Goal: Navigation & Orientation: Understand site structure

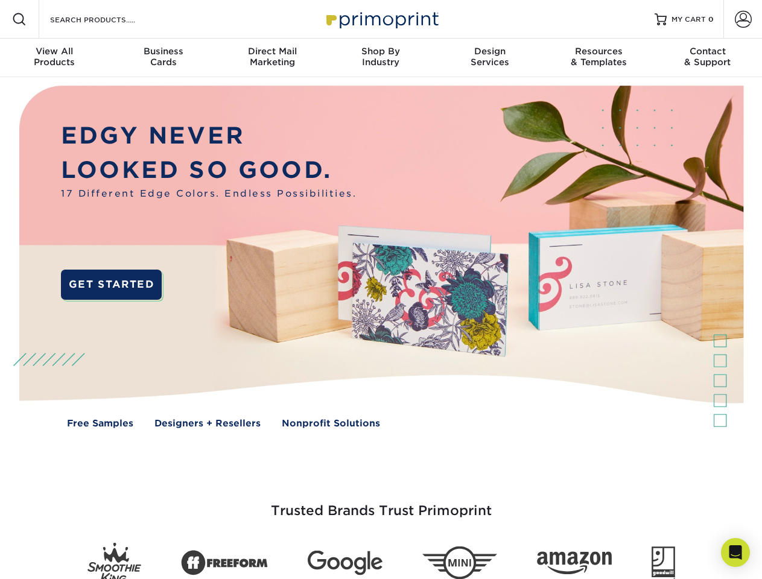
click at [381, 290] on img at bounding box center [381, 265] width 754 height 377
click at [19, 19] on span at bounding box center [19, 19] width 14 height 14
click at [743, 19] on span at bounding box center [743, 19] width 17 height 17
click at [54, 58] on div "View All Products" at bounding box center [54, 57] width 109 height 22
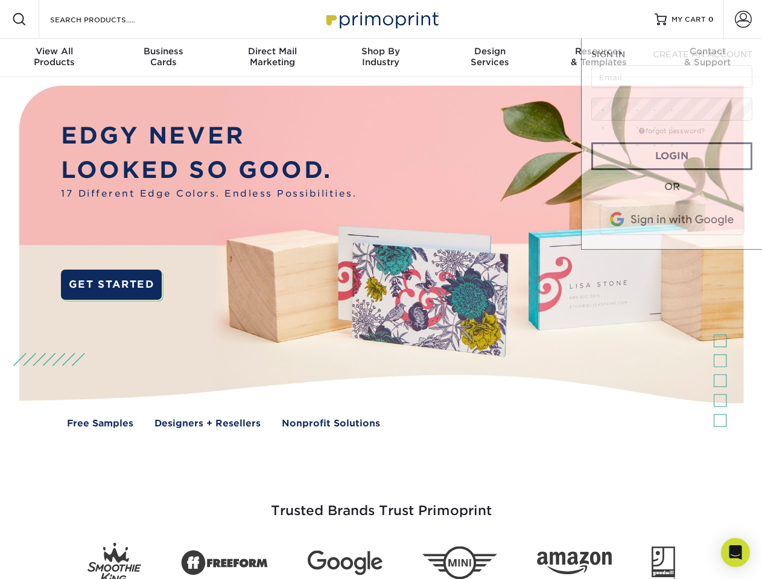
click at [163, 58] on div "Business Cards" at bounding box center [163, 57] width 109 height 22
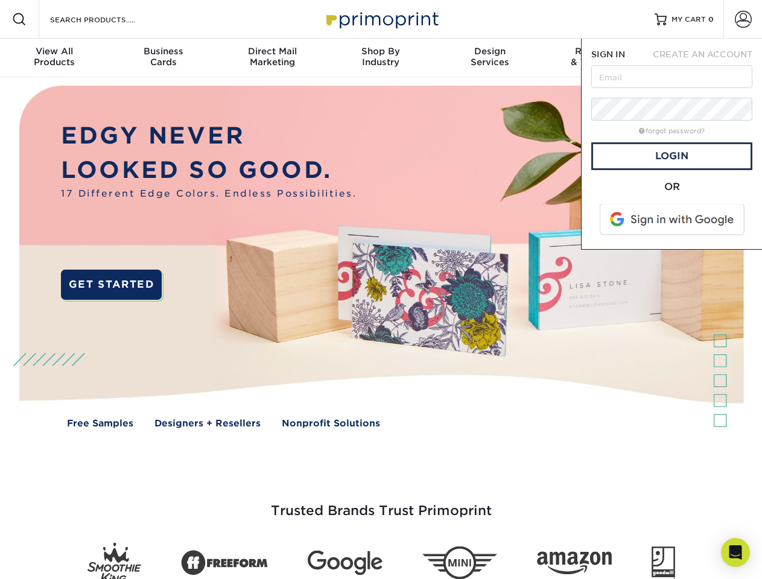
click at [272, 58] on div "Direct Mail Marketing" at bounding box center [272, 57] width 109 height 22
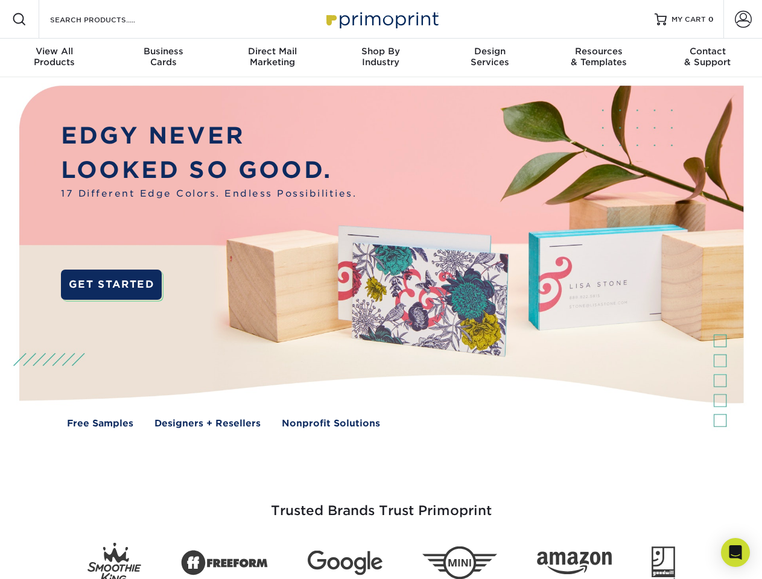
click at [381, 58] on div "Shop By Industry" at bounding box center [380, 57] width 109 height 22
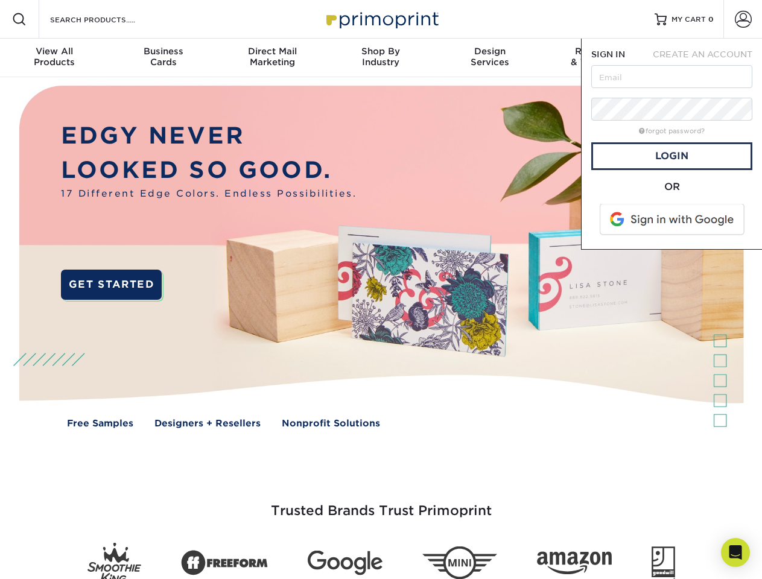
click at [490, 58] on div "Design Services" at bounding box center [490, 57] width 109 height 22
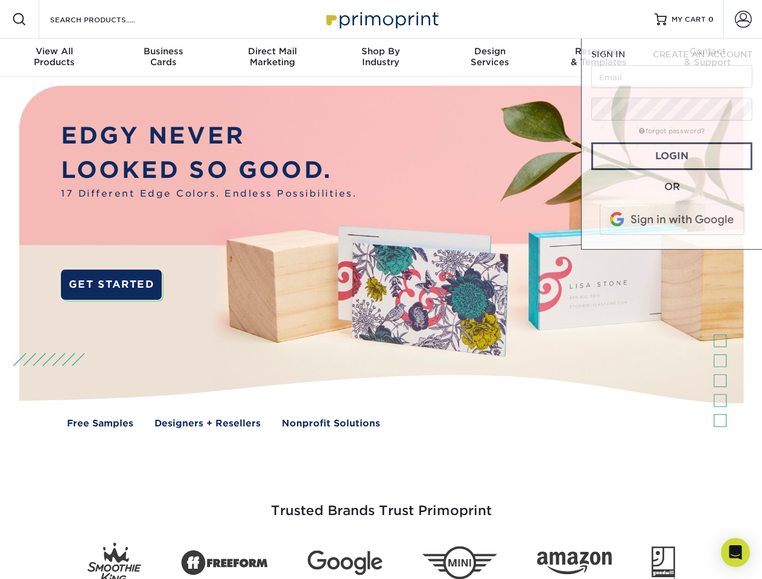
click at [598, 58] on span "SIGN IN" at bounding box center [608, 54] width 34 height 10
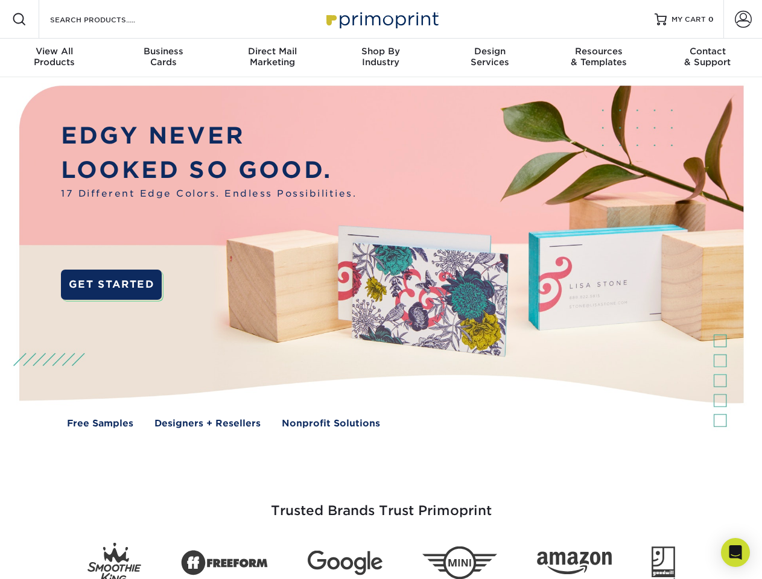
click at [708, 58] on div "Contact & Support" at bounding box center [707, 57] width 109 height 22
